Goal: Information Seeking & Learning: Stay updated

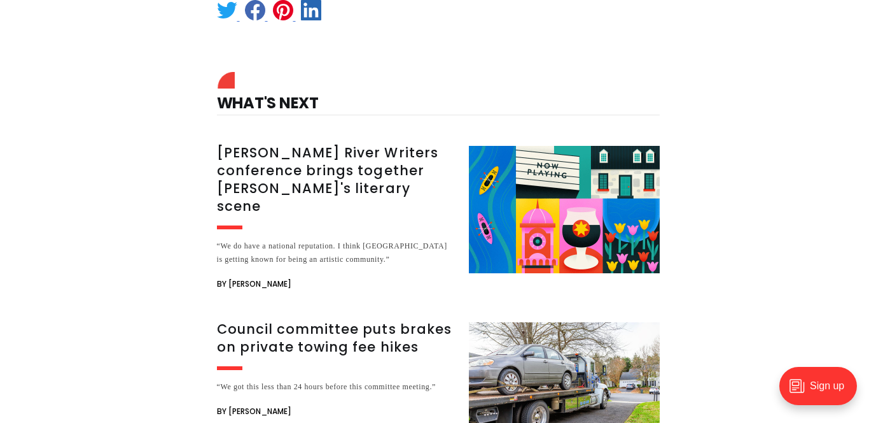
scroll to position [2037, 0]
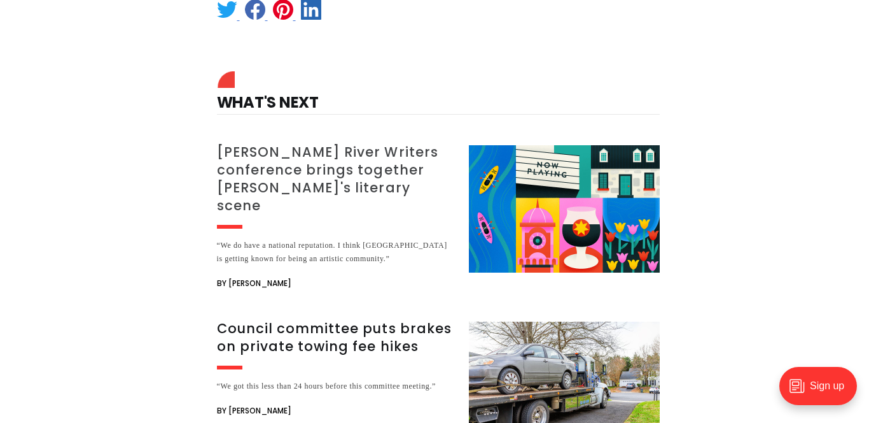
click at [279, 143] on h3 "[PERSON_NAME] River Writers conference brings together [PERSON_NAME]'s literary…" at bounding box center [335, 178] width 237 height 71
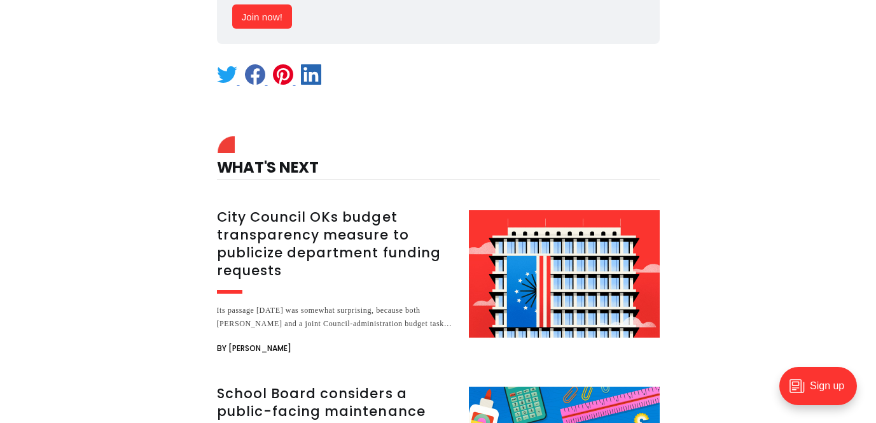
scroll to position [4456, 0]
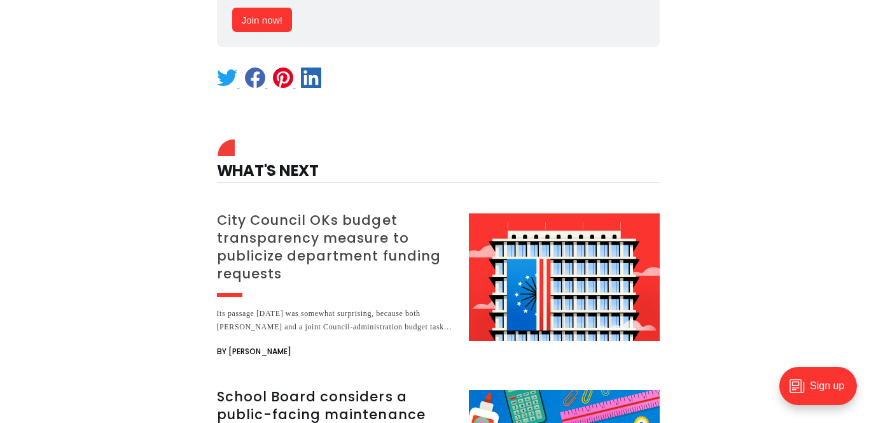
click at [292, 211] on h3 "City Council OKs budget transparency measure to publicize department funding re…" at bounding box center [335, 246] width 237 height 71
